Goal: Information Seeking & Learning: Check status

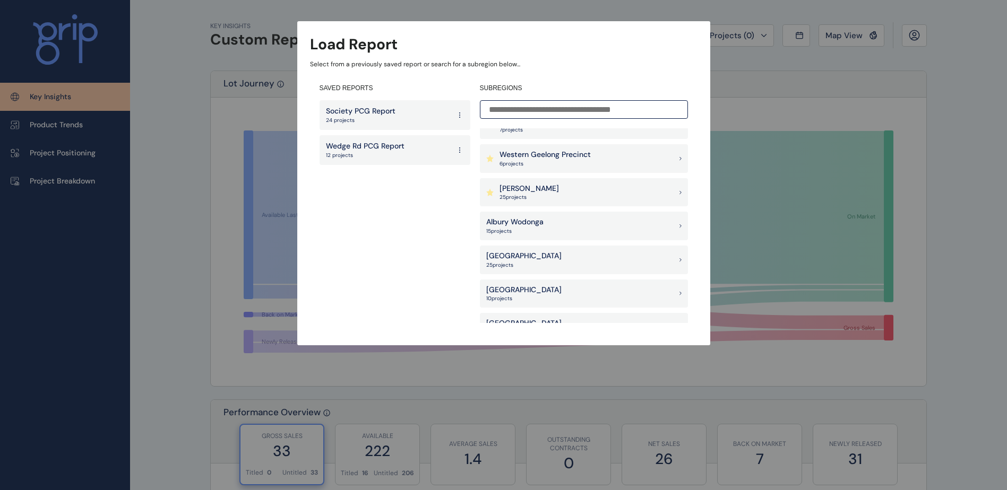
scroll to position [1030, 0]
click at [578, 201] on div "[PERSON_NAME] 25 project s" at bounding box center [584, 192] width 208 height 29
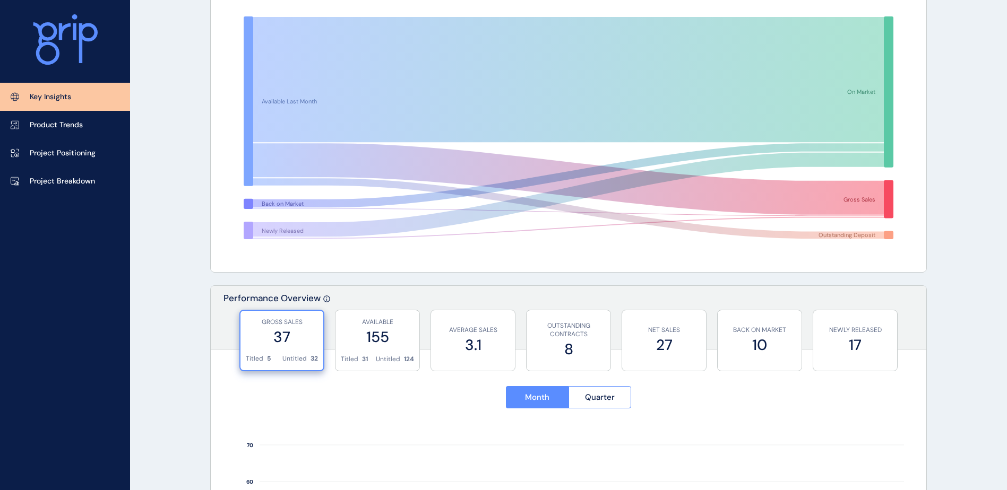
scroll to position [115, 0]
click at [64, 181] on p "Project Breakdown" at bounding box center [62, 181] width 65 height 11
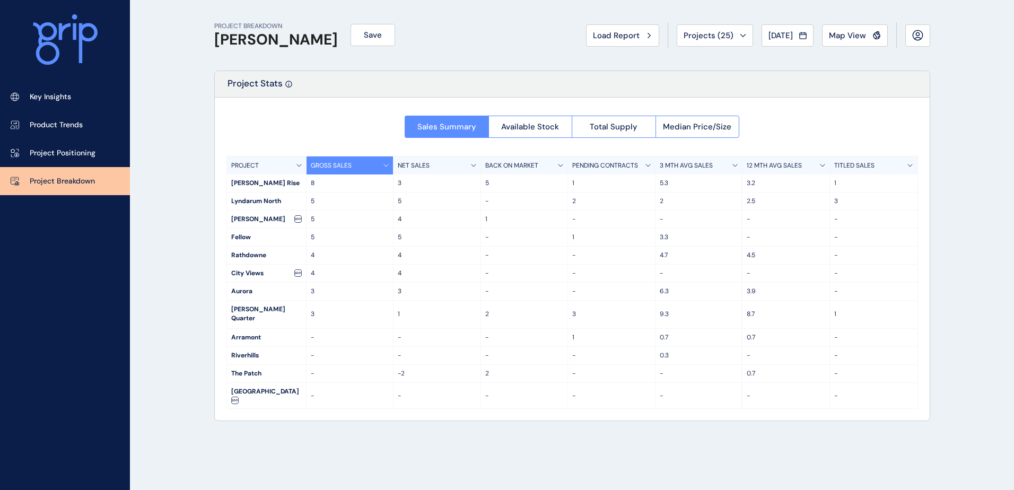
click at [164, 202] on div "PROJECT BREAKDOWN [PERSON_NAME] Save Load Report Projects ( 25 ) [DATE] 2025 < …" at bounding box center [507, 245] width 1014 height 490
click at [679, 414] on div "PROJECT BREAKDOWN [PERSON_NAME] Save Load Report Projects ( 25 ) [DATE] 2025 < …" at bounding box center [572, 245] width 743 height 490
click at [635, 435] on div "PROJECT BREAKDOWN [PERSON_NAME] Save Load Report Projects ( 25 ) [DATE] 2025 < …" at bounding box center [572, 245] width 743 height 490
click at [529, 465] on div "PROJECT BREAKDOWN [PERSON_NAME] Save Load Report Projects ( 25 ) [DATE] 2025 < …" at bounding box center [572, 245] width 743 height 490
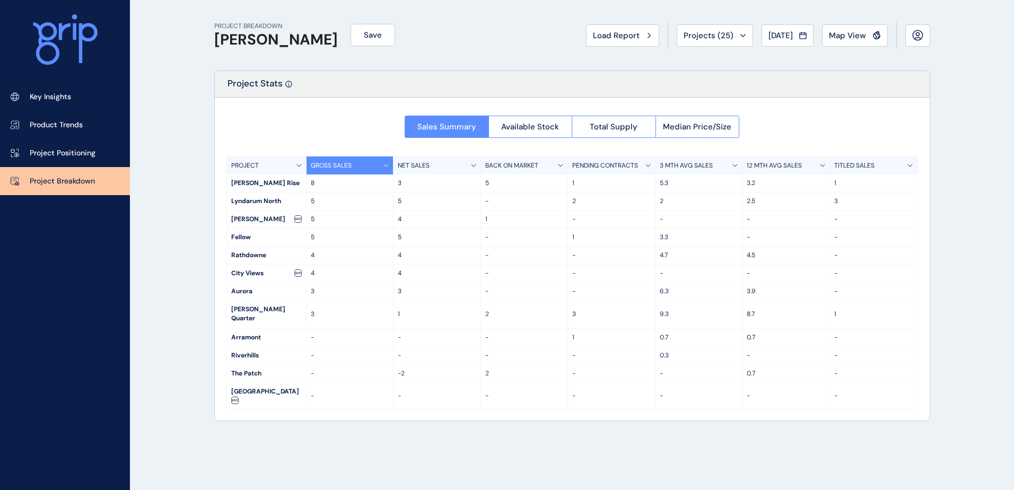
click at [470, 482] on div "PROJECT BREAKDOWN [PERSON_NAME] Save Load Report Projects ( 25 ) [DATE] 2025 < …" at bounding box center [572, 245] width 743 height 490
